Goal: Find contact information: Find contact information

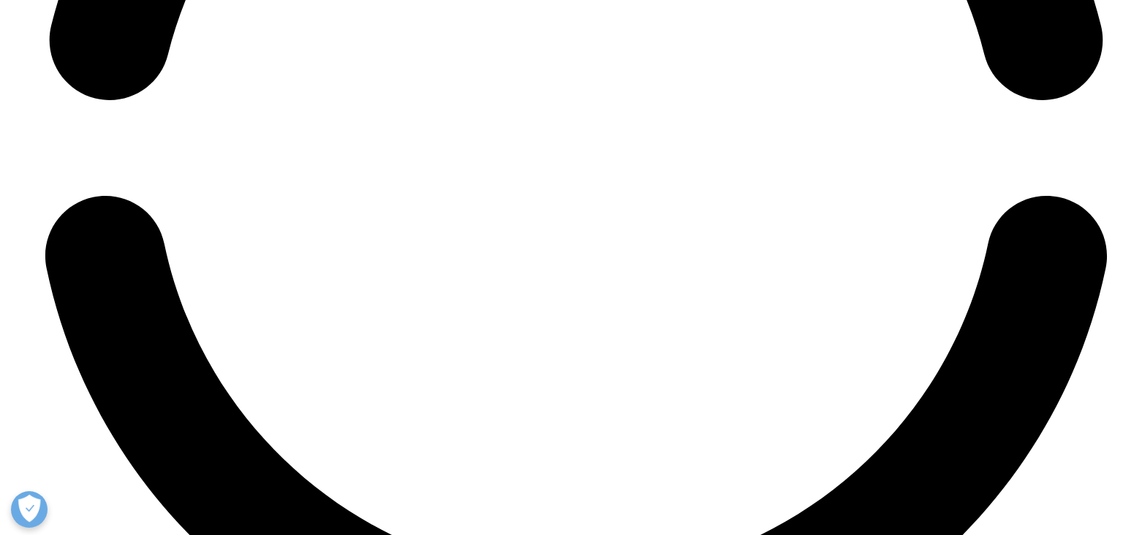
scroll to position [4107, 0]
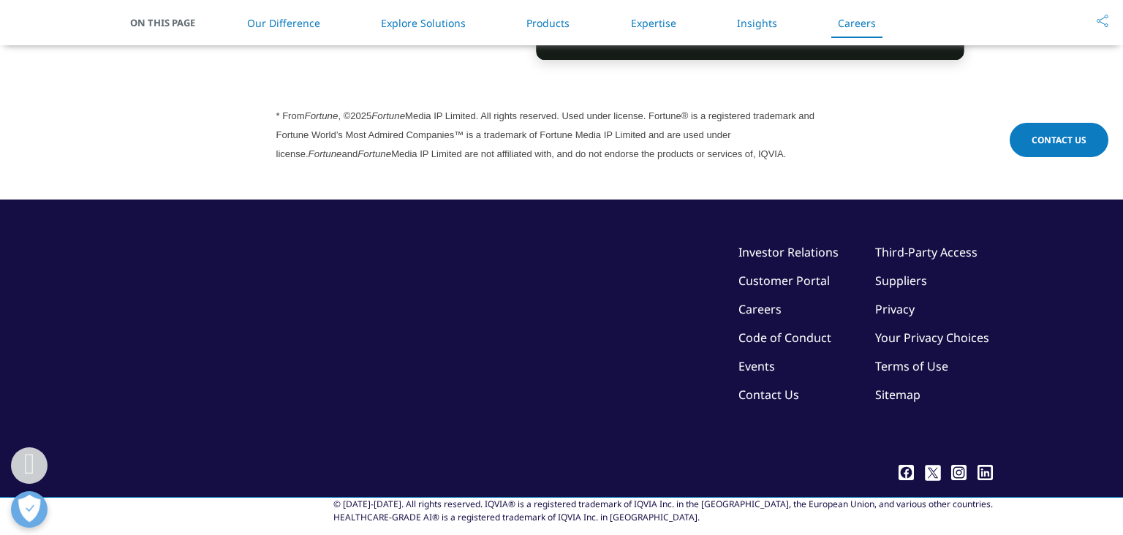
click at [750, 387] on link "Contact Us" at bounding box center [769, 395] width 61 height 16
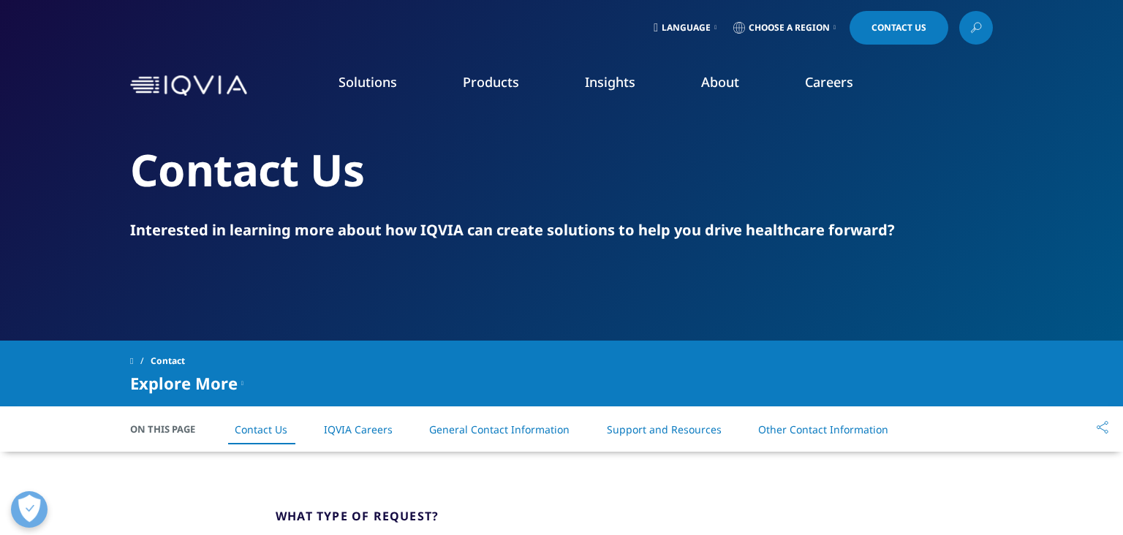
click at [805, 28] on span "Choose a Region" at bounding box center [789, 28] width 81 height 12
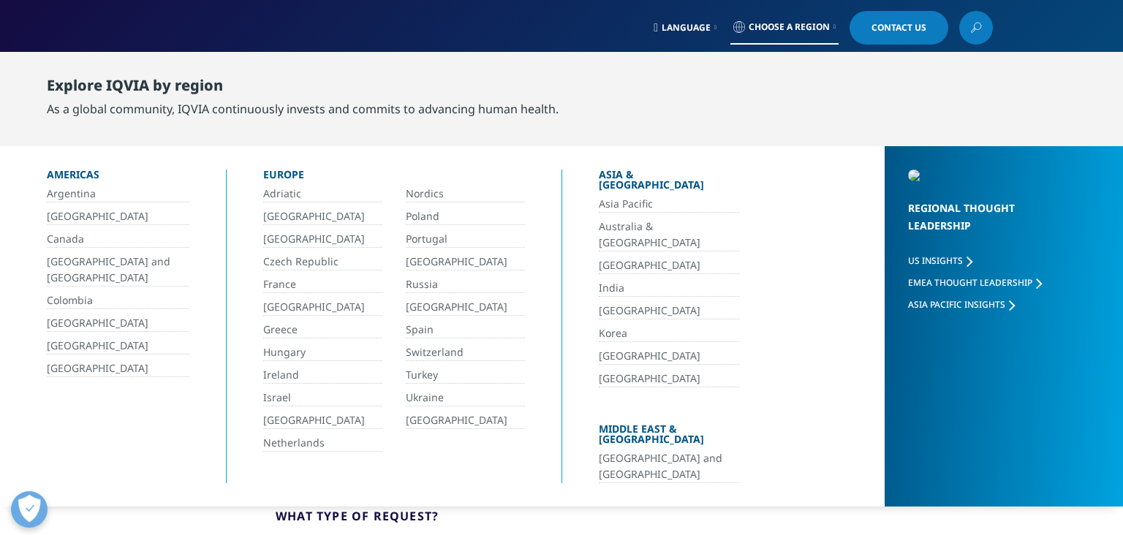
click at [72, 236] on link "Canada" at bounding box center [118, 239] width 143 height 17
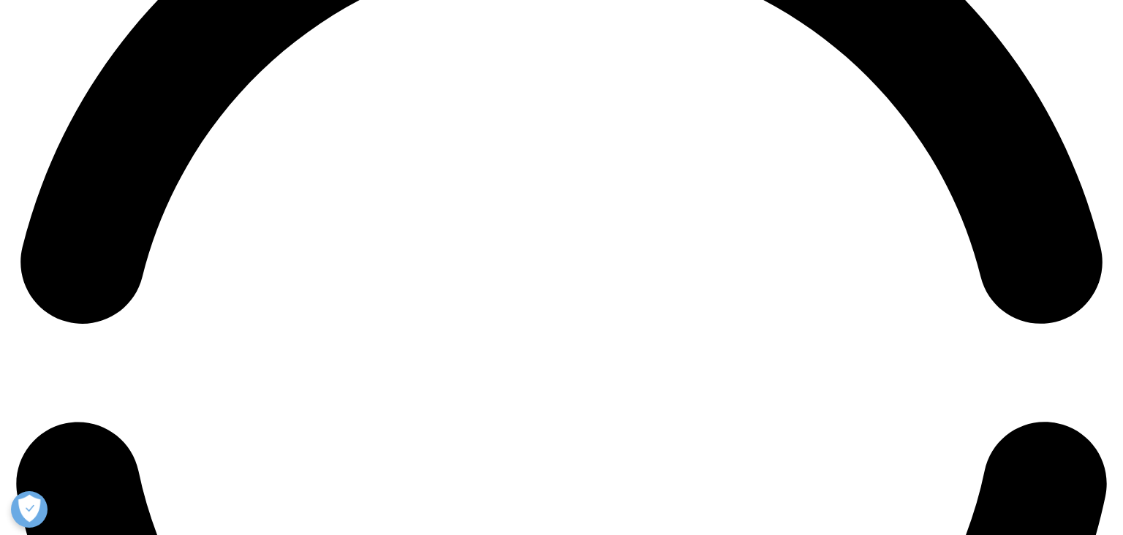
scroll to position [2448, 0]
